Goal: Information Seeking & Learning: Learn about a topic

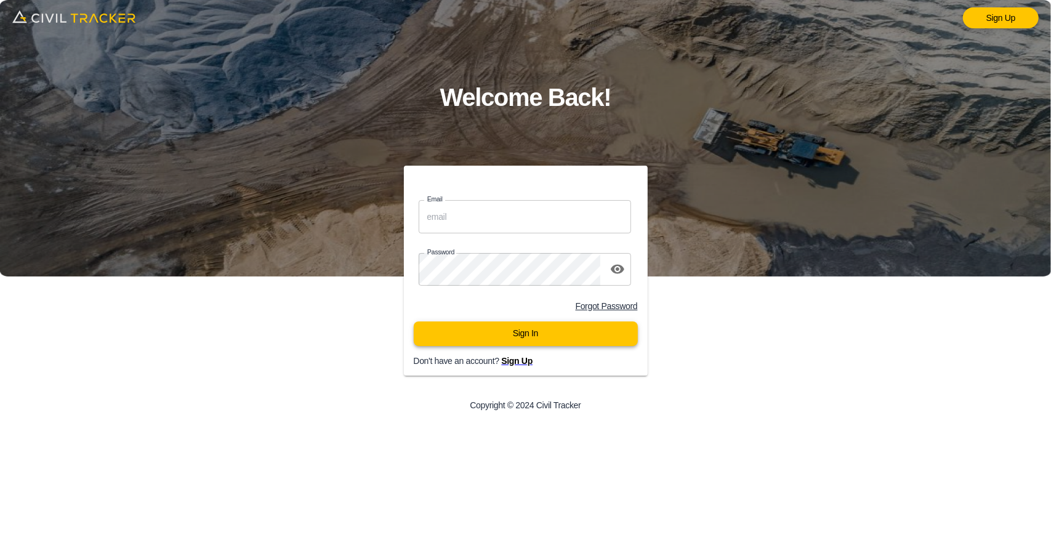
type input "support@civiltracker.xyz"
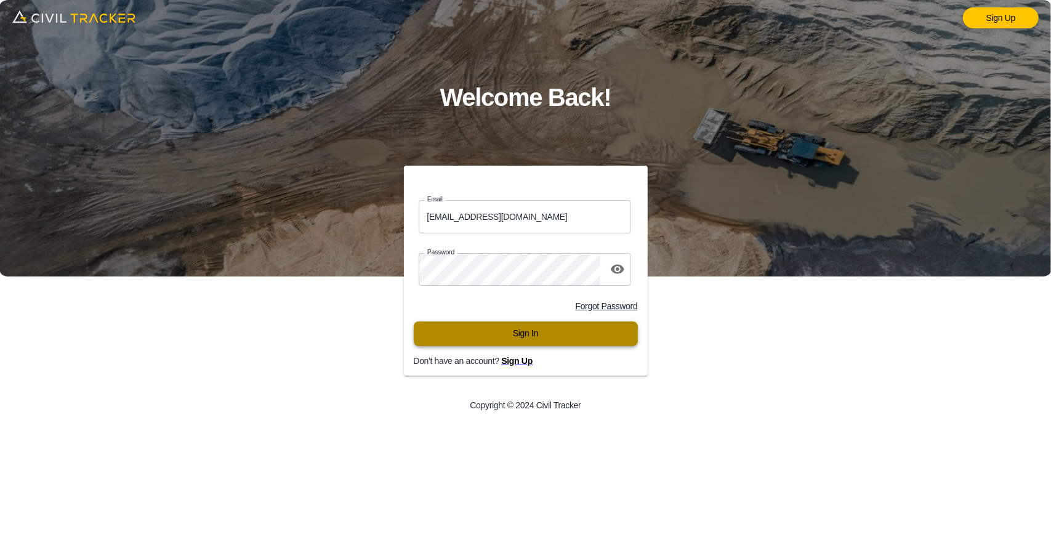
click at [512, 327] on button "Sign In" at bounding box center [526, 334] width 224 height 25
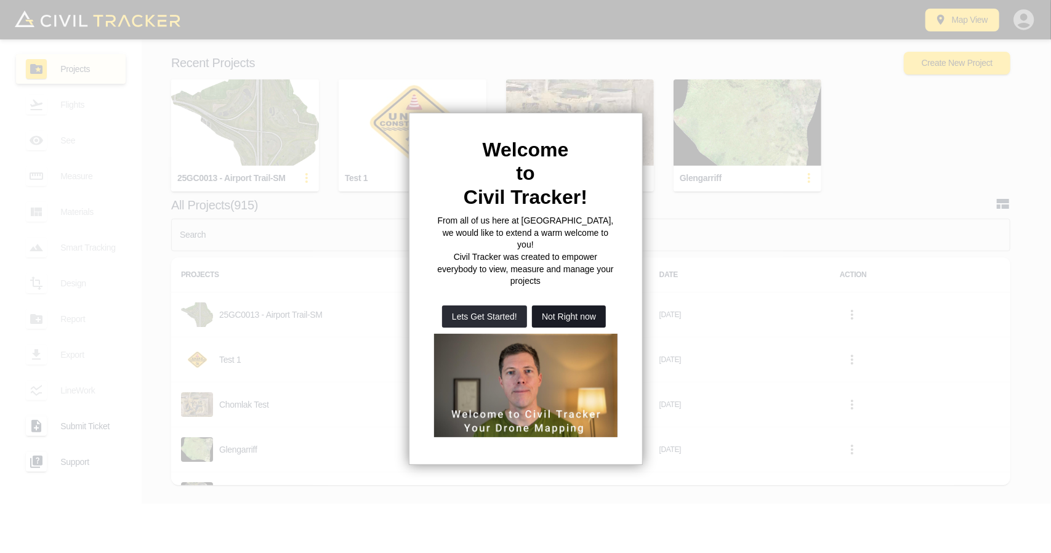
click at [581, 305] on button "Not Right now" at bounding box center [569, 316] width 74 height 22
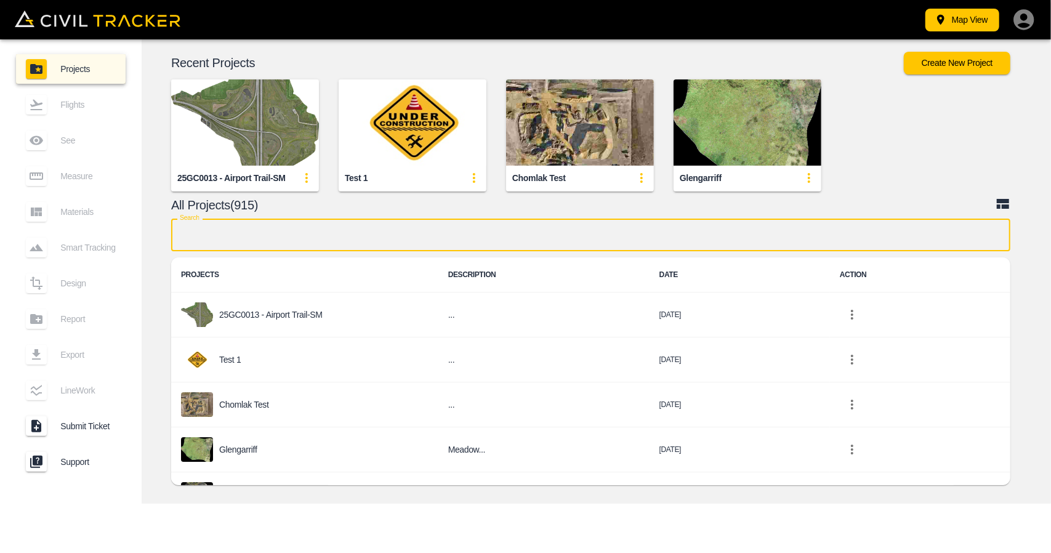
click at [362, 241] on input "text" at bounding box center [590, 235] width 839 height 33
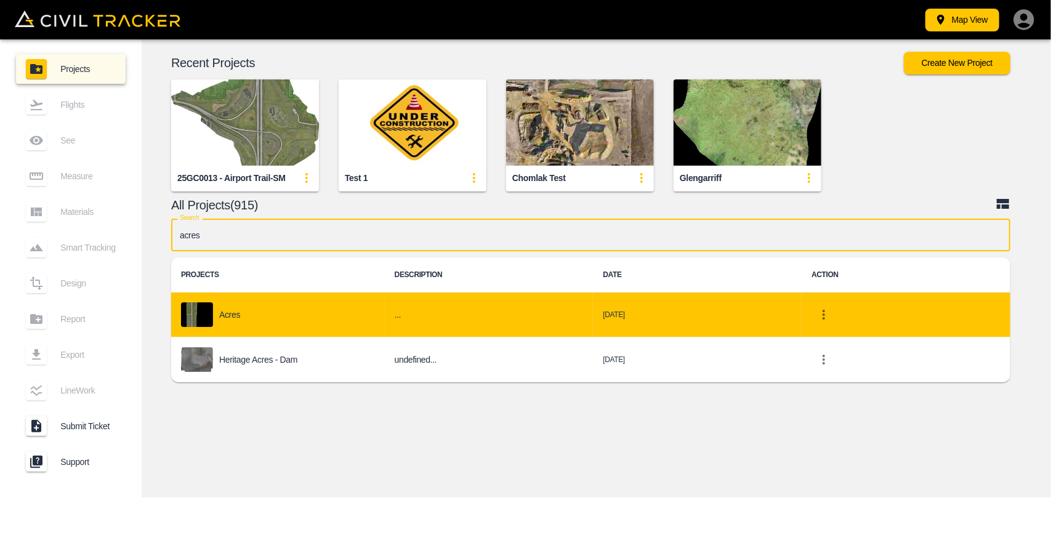
type input "acres"
click at [304, 310] on div "Acres" at bounding box center [278, 314] width 194 height 25
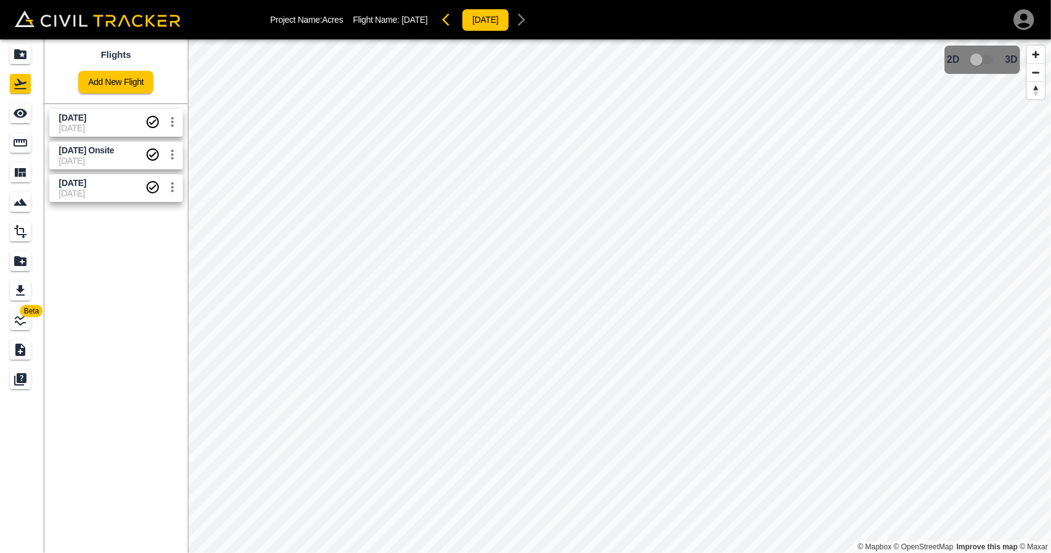
click at [111, 126] on span "[DATE]" at bounding box center [102, 128] width 86 height 10
click at [26, 121] on div "See" at bounding box center [20, 113] width 21 height 20
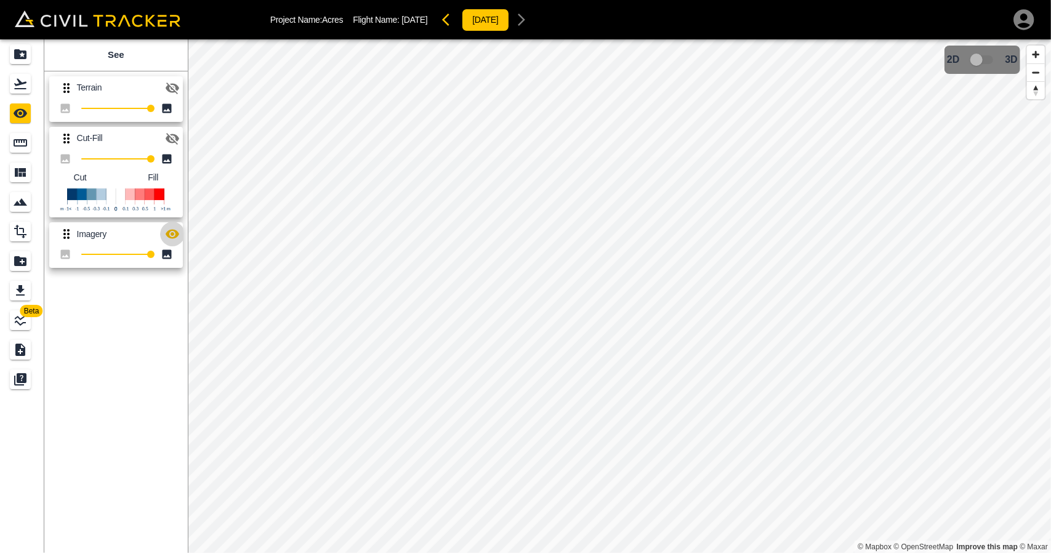
click at [175, 228] on icon "button" at bounding box center [172, 234] width 15 height 15
click at [171, 131] on icon "button" at bounding box center [172, 138] width 15 height 15
click at [172, 91] on icon "button" at bounding box center [173, 89] width 14 height 12
click at [457, 19] on icon "button" at bounding box center [449, 19] width 15 height 15
click at [170, 238] on icon "button" at bounding box center [172, 234] width 15 height 15
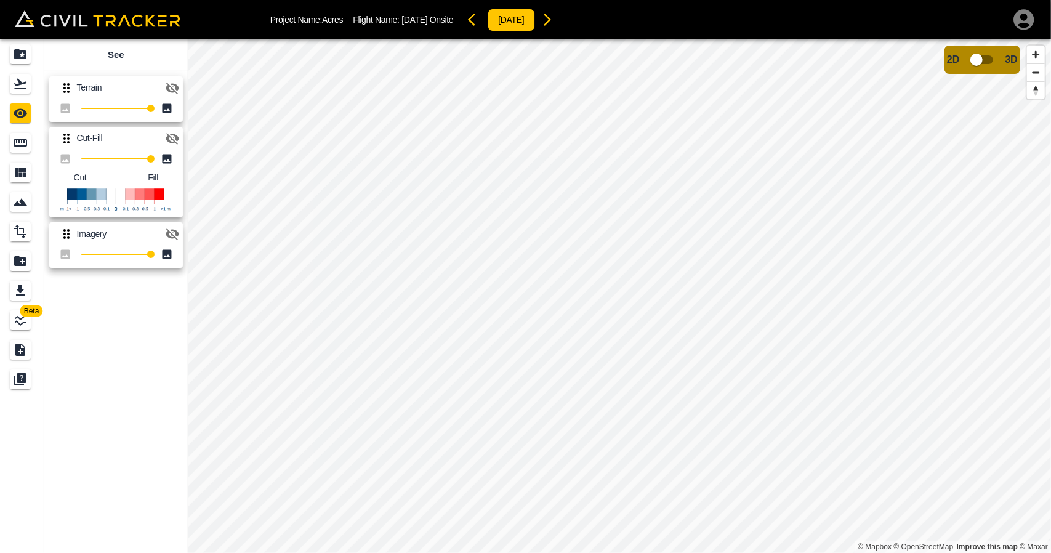
click at [171, 89] on icon "button" at bounding box center [172, 88] width 15 height 15
click at [560, 27] on button "button" at bounding box center [547, 19] width 25 height 25
click at [450, 14] on icon "button" at bounding box center [445, 20] width 7 height 12
click at [555, 14] on icon "button" at bounding box center [547, 19] width 15 height 15
click at [176, 86] on icon "button" at bounding box center [173, 87] width 14 height 9
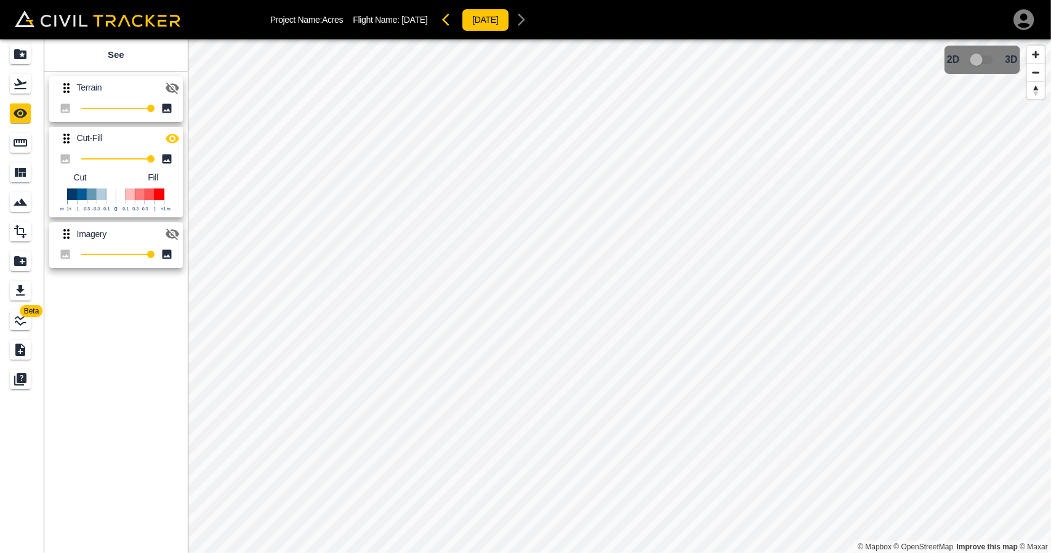
click at [176, 86] on icon "button" at bounding box center [173, 89] width 14 height 12
click at [176, 86] on icon "button" at bounding box center [173, 87] width 14 height 9
click at [176, 86] on icon "button" at bounding box center [173, 89] width 14 height 12
click at [174, 89] on icon "button" at bounding box center [172, 88] width 15 height 15
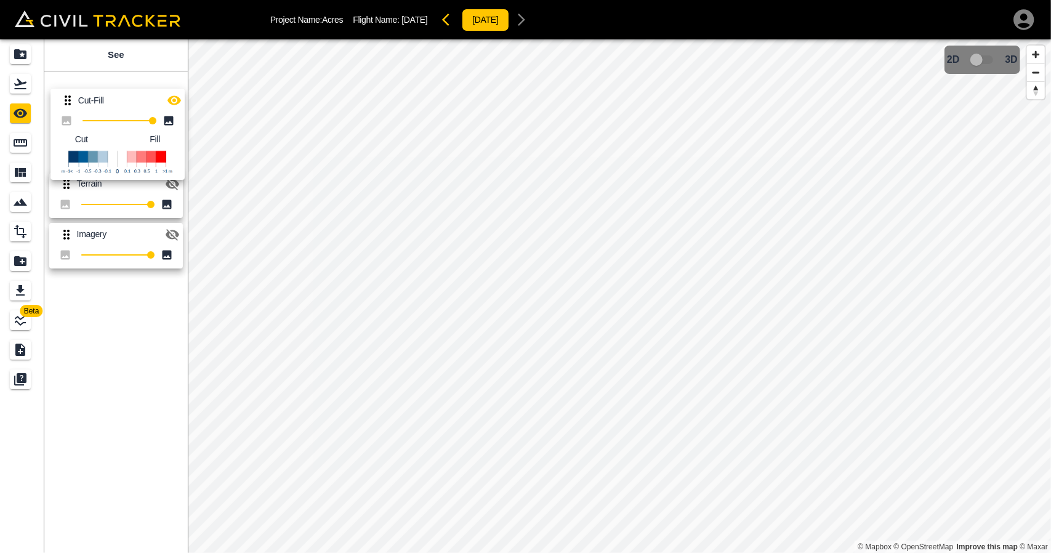
drag, startPoint x: 69, startPoint y: 128, endPoint x: 71, endPoint y: 89, distance: 39.5
click at [71, 89] on div "Terrain 100 Cut-Fill 100 Cut Fill Imagery 100" at bounding box center [113, 170] width 148 height 207
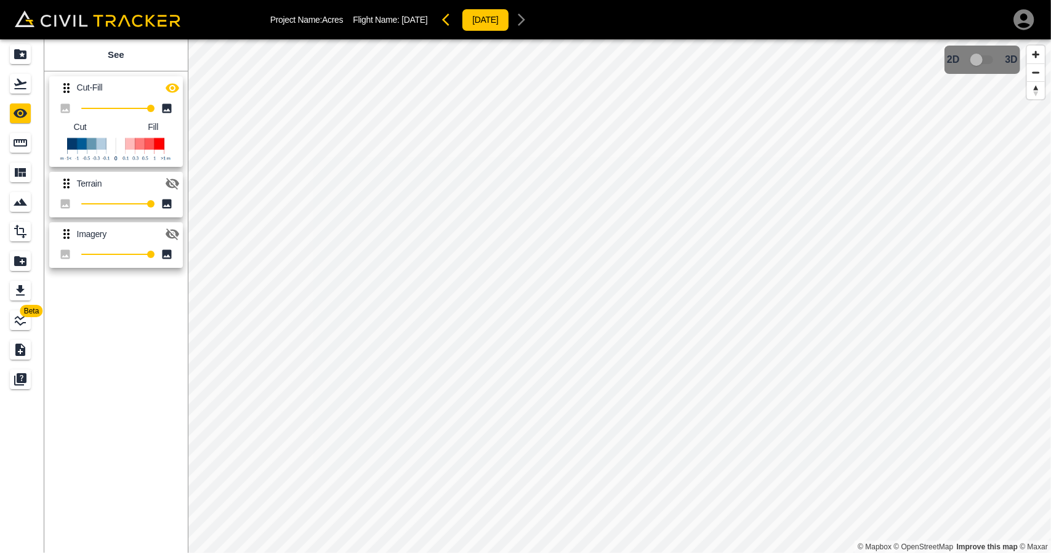
click at [170, 187] on icon "button" at bounding box center [173, 184] width 14 height 12
click at [173, 87] on icon "button" at bounding box center [173, 87] width 14 height 9
click at [173, 87] on icon "button" at bounding box center [172, 88] width 15 height 15
click at [173, 87] on icon "button" at bounding box center [173, 87] width 14 height 9
click at [176, 83] on icon "button" at bounding box center [172, 88] width 15 height 15
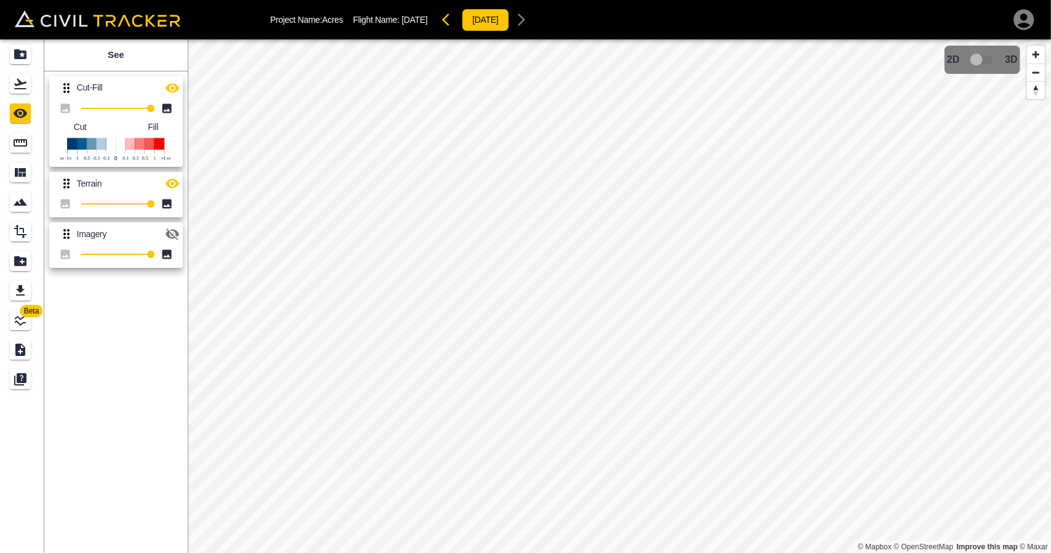
click at [176, 83] on icon "button" at bounding box center [172, 88] width 15 height 15
click at [450, 18] on icon "button" at bounding box center [445, 20] width 7 height 12
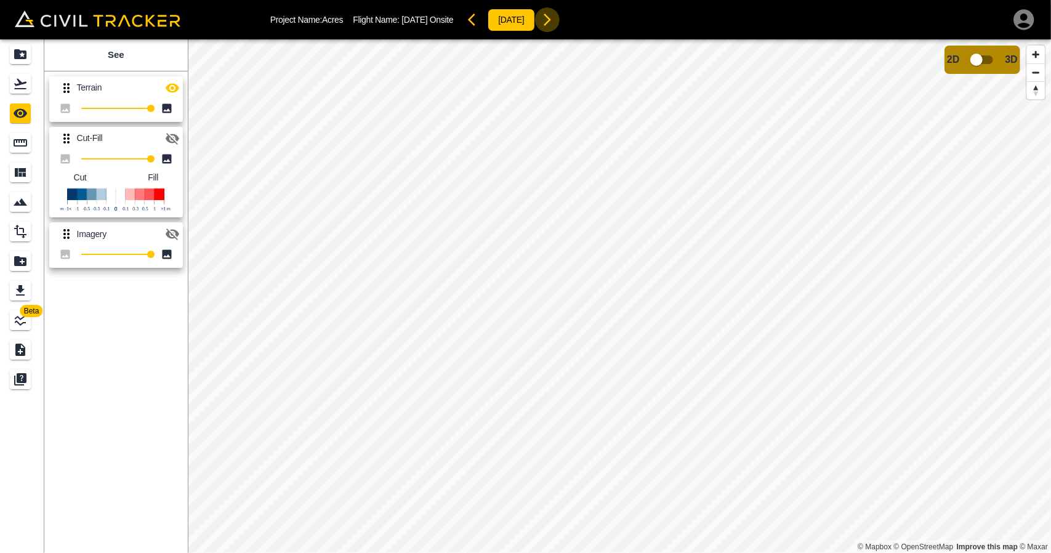
click at [555, 22] on icon "button" at bounding box center [547, 19] width 15 height 15
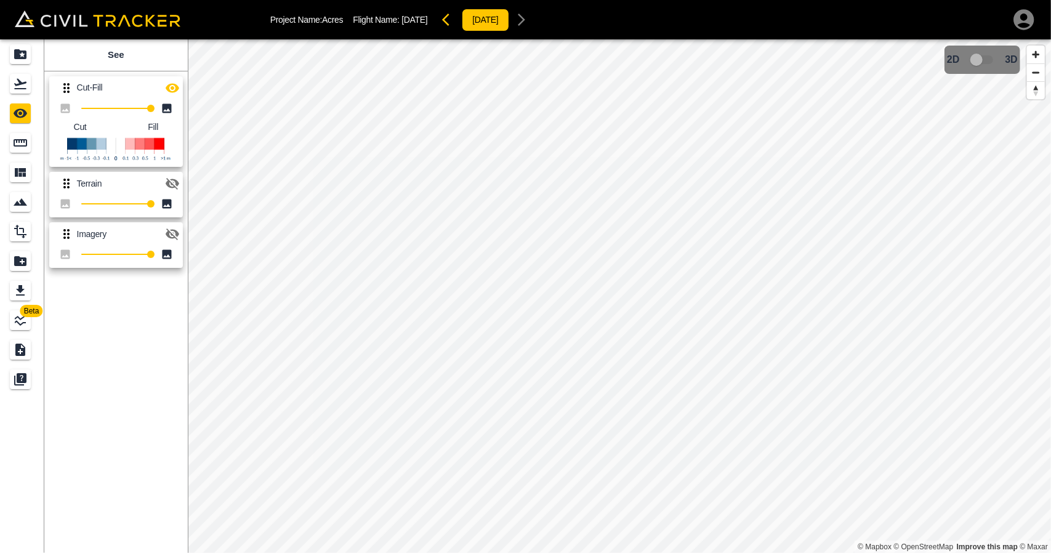
click at [183, 83] on div "Cut-Fill 100 Cut Fill Terrain 100 Imagery 100" at bounding box center [113, 170] width 148 height 207
click at [172, 89] on icon "button" at bounding box center [172, 88] width 15 height 15
click at [22, 38] on div "Project Name: Acres Flight Name: [DATE] [DATE]" at bounding box center [525, 19] width 1051 height 39
click at [24, 51] on icon "Projects" at bounding box center [20, 54] width 12 height 10
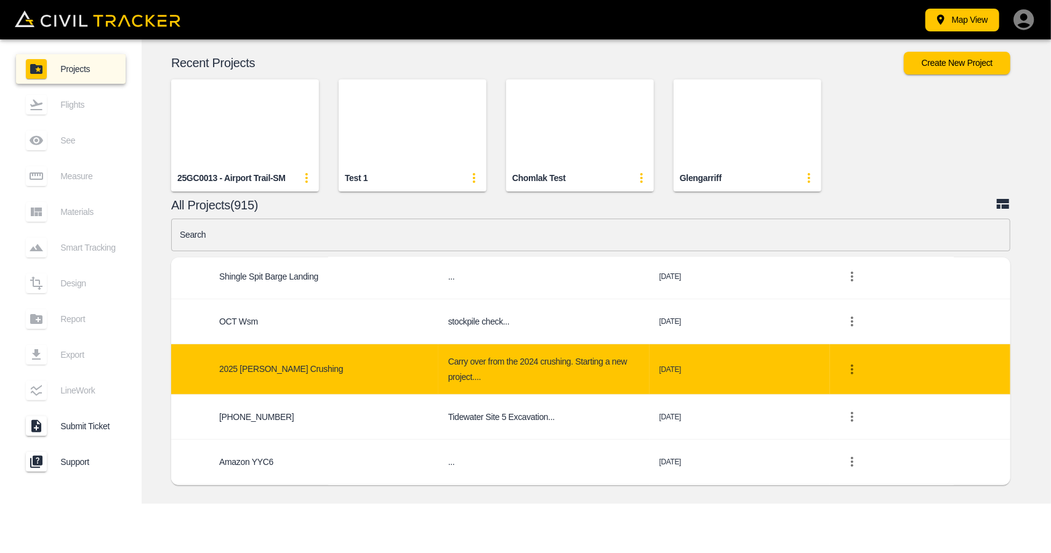
scroll to position [370, 0]
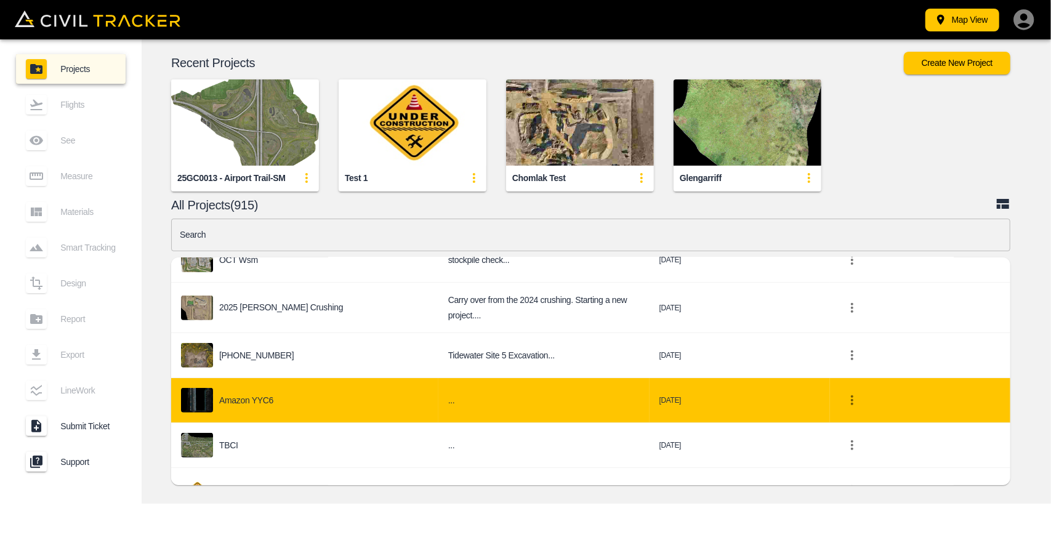
click at [296, 388] on div "Amazon YYC6" at bounding box center [305, 400] width 248 height 25
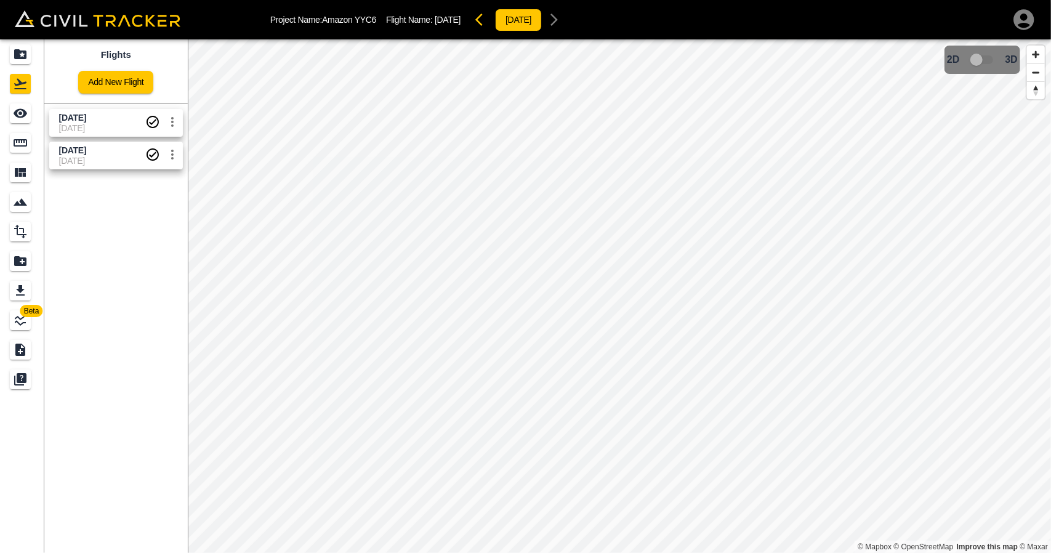
click at [83, 126] on span "[DATE]" at bounding box center [102, 128] width 86 height 10
click at [31, 143] on div "Measure" at bounding box center [22, 143] width 25 height 20
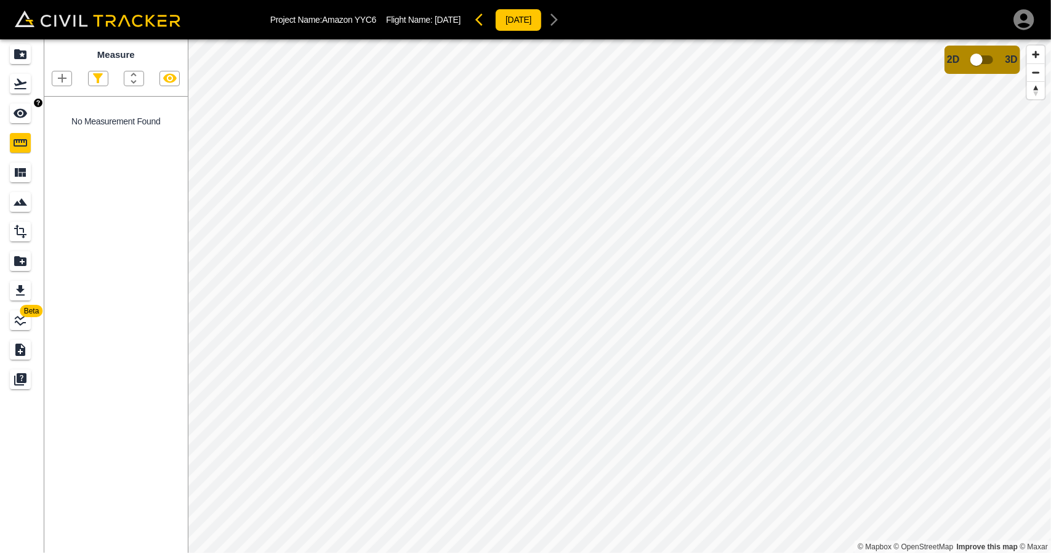
click at [10, 109] on div "See" at bounding box center [20, 113] width 21 height 20
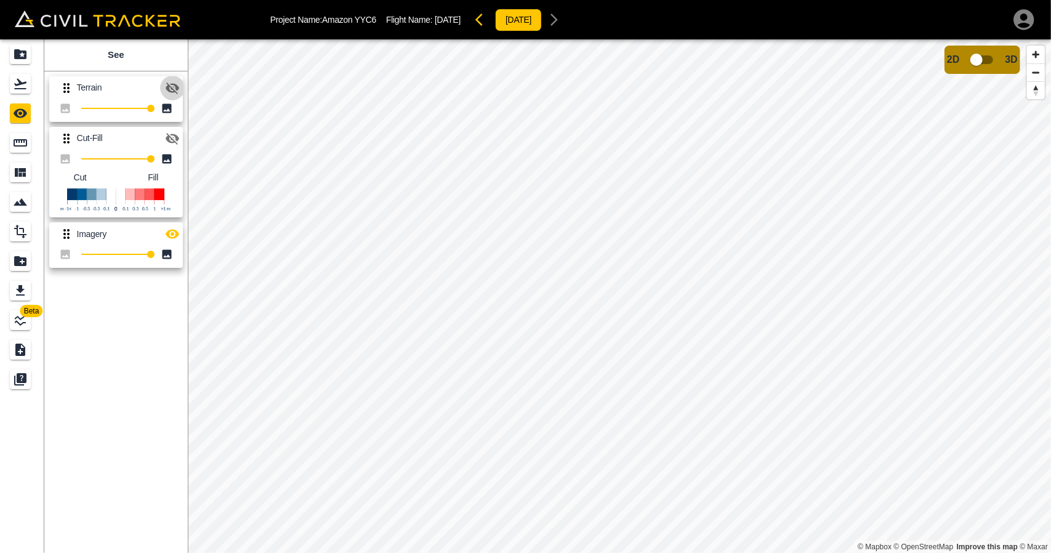
click at [172, 97] on button "button" at bounding box center [172, 88] width 25 height 25
click at [21, 54] on icon "Projects" at bounding box center [20, 54] width 15 height 15
